Goal: Find specific page/section: Find specific page/section

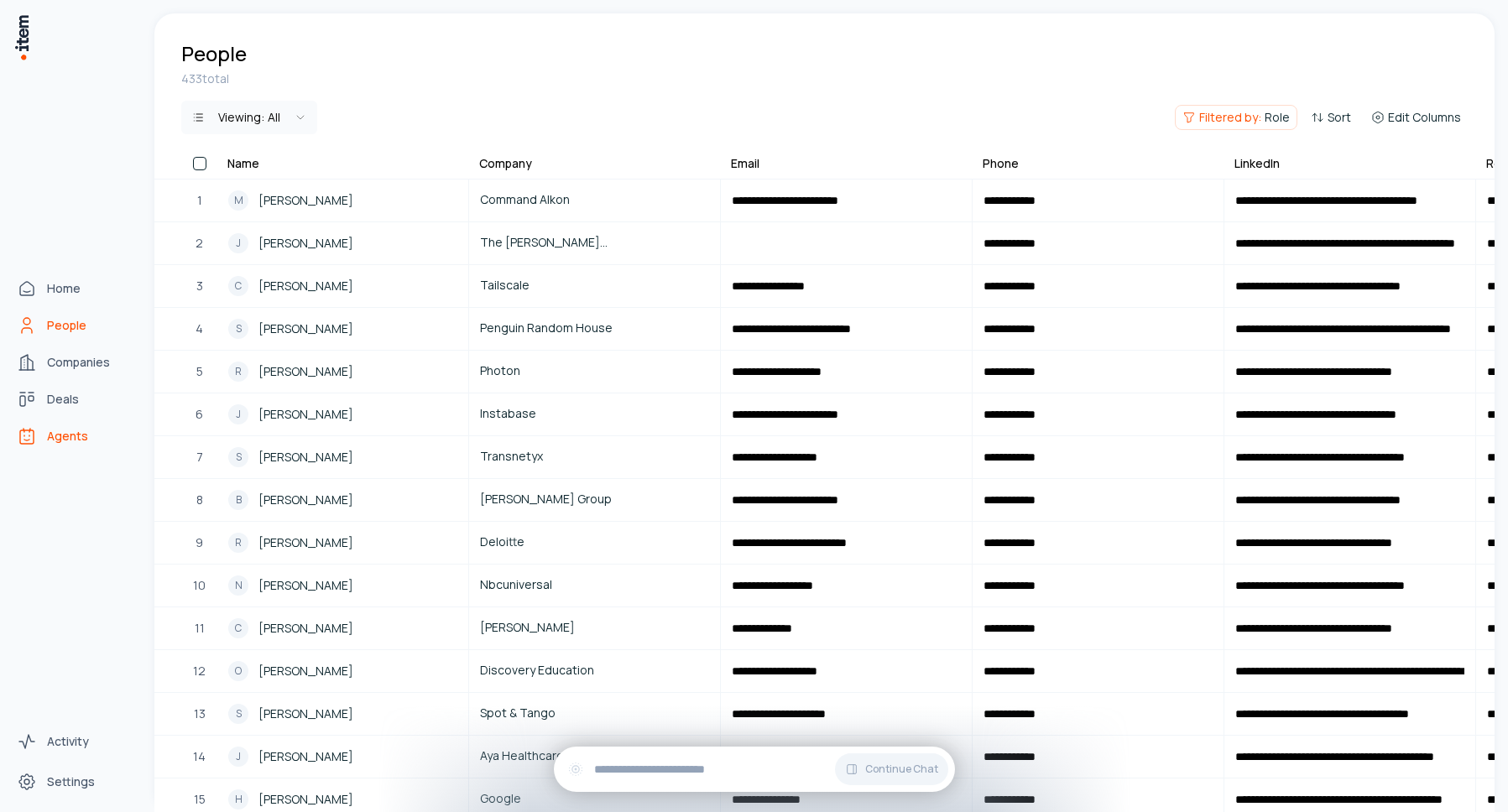
click at [65, 429] on span "Agents" at bounding box center [67, 436] width 41 height 17
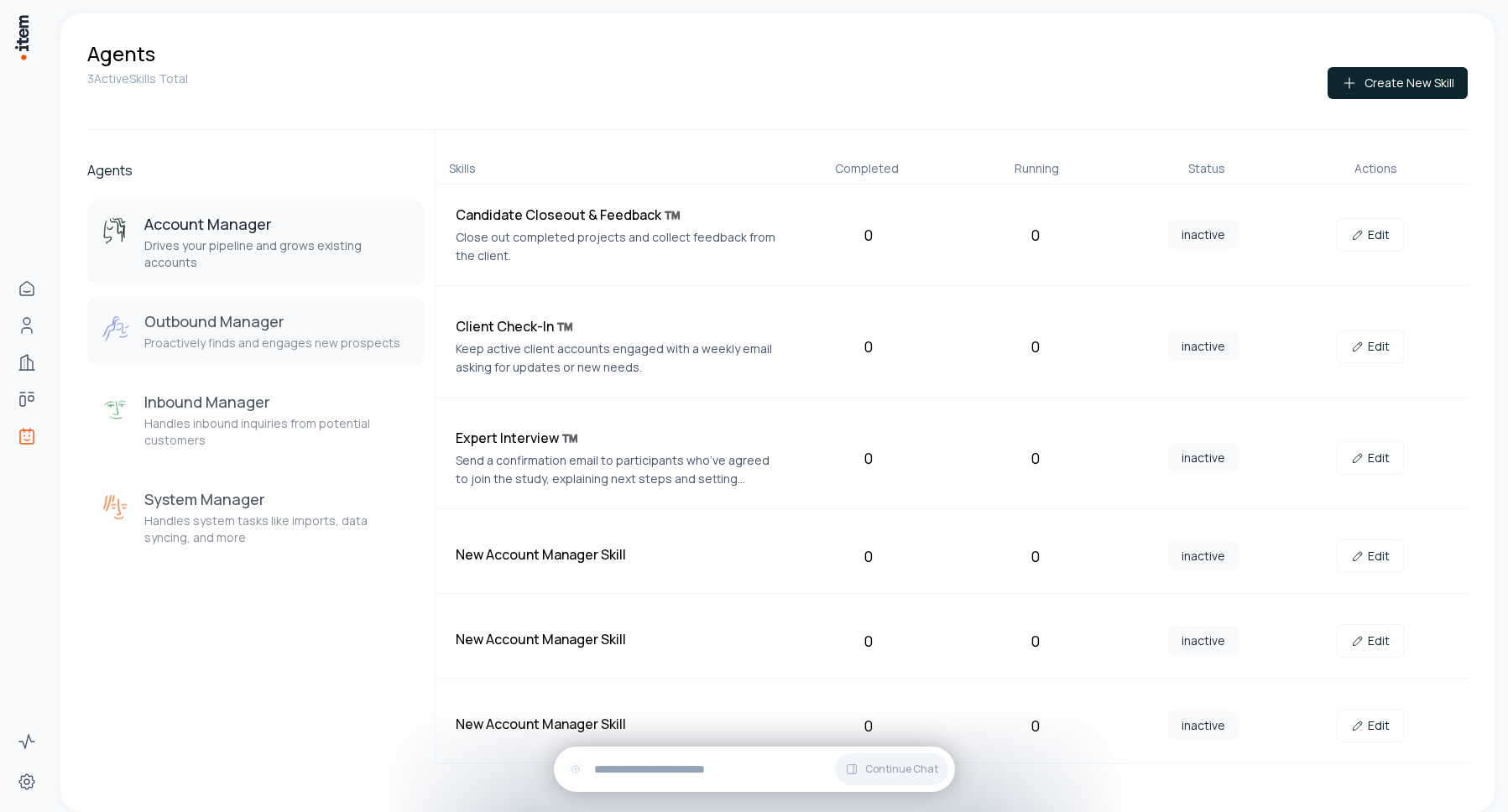
click at [226, 335] on p "Proactively finds and engages new prospects" at bounding box center [272, 343] width 256 height 17
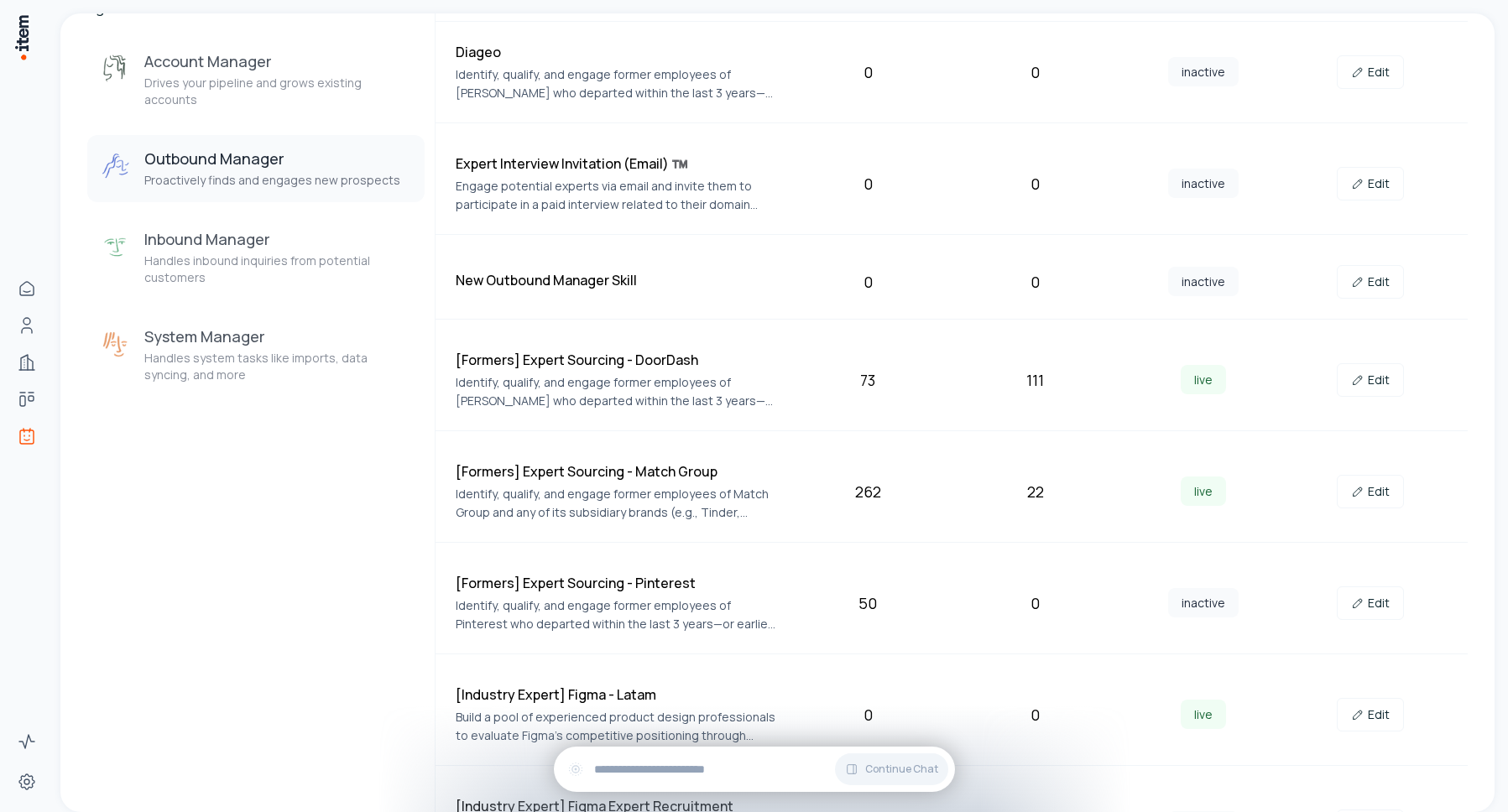
scroll to position [129, 0]
